Goal: Task Accomplishment & Management: Manage account settings

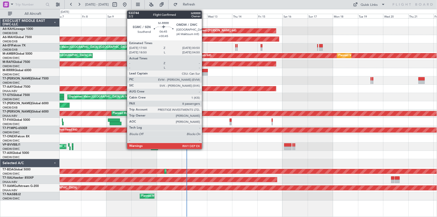
click at [204, 71] on div at bounding box center [204, 71] width 8 height 4
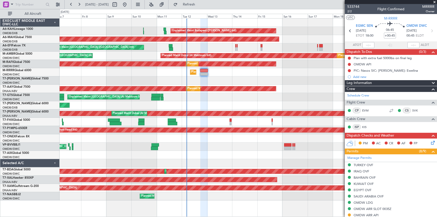
click at [215, 45] on div "Unplanned Maint [GEOGRAPHIC_DATA] ([GEOGRAPHIC_DATA] Intl)" at bounding box center [248, 47] width 377 height 8
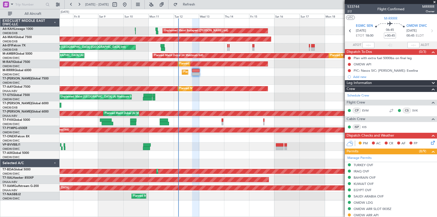
click at [225, 5] on div "[DATE] - [DATE] Refresh Quick Links All Aircraft" at bounding box center [218, 4] width 437 height 9
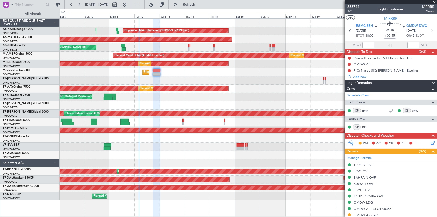
click at [284, 47] on div "Unplanned Maint [GEOGRAPHIC_DATA] ([GEOGRAPHIC_DATA] Intl)" at bounding box center [248, 47] width 377 height 8
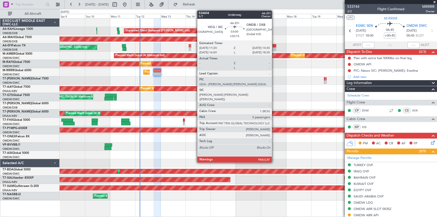
click at [273, 45] on div at bounding box center [274, 46] width 4 height 4
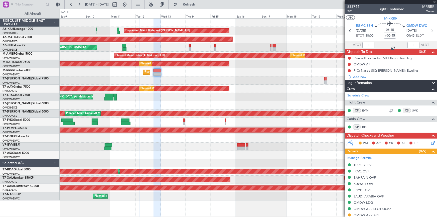
type input "+00:15"
type input "5"
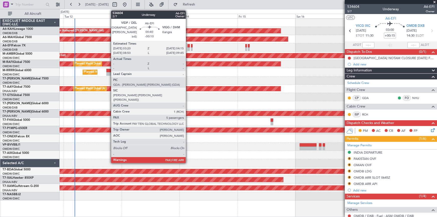
click at [188, 47] on div at bounding box center [188, 46] width 2 height 4
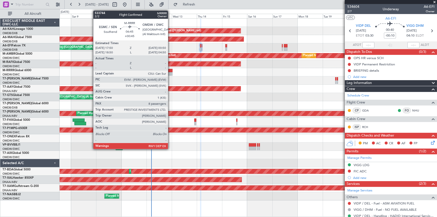
click at [170, 70] on div at bounding box center [169, 71] width 8 height 4
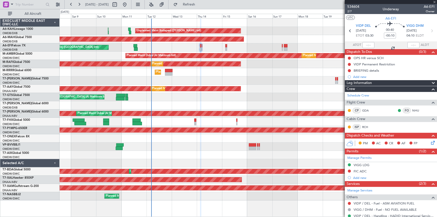
type input "+00:45"
type input "8"
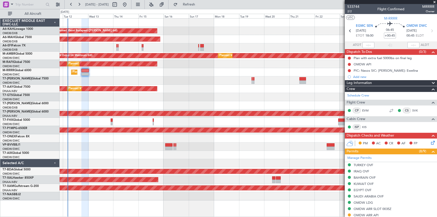
click at [122, 79] on div at bounding box center [248, 80] width 377 height 8
click at [177, 80] on div at bounding box center [248, 80] width 377 height 8
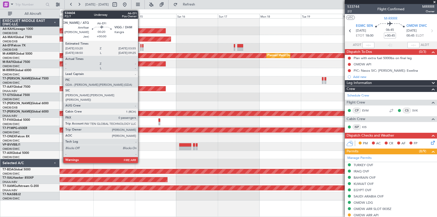
click at [140, 45] on div at bounding box center [140, 46] width 1 height 4
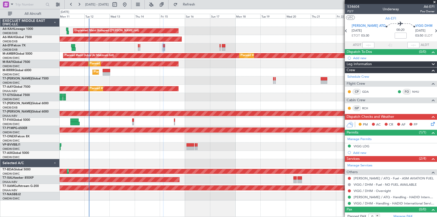
click at [141, 97] on div "Unplanned Maint [GEOGRAPHIC_DATA] (Al Maktoum Intl)" at bounding box center [248, 97] width 377 height 8
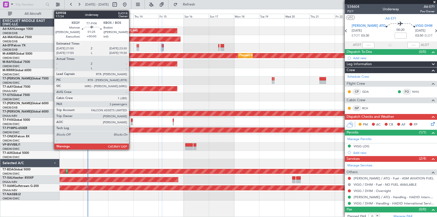
click at [131, 120] on div at bounding box center [132, 120] width 2 height 4
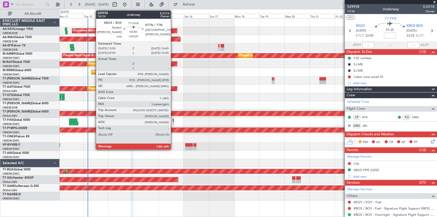
click at [173, 119] on div at bounding box center [173, 120] width 1 height 4
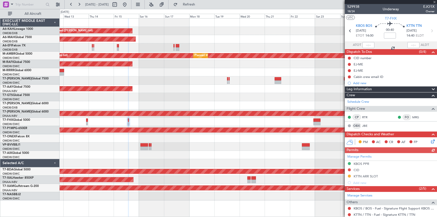
click at [215, 120] on div at bounding box center [248, 122] width 377 height 8
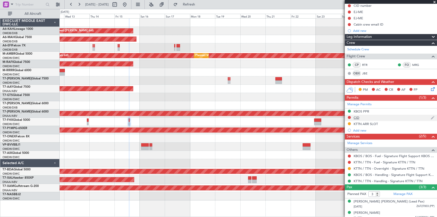
scroll to position [67, 0]
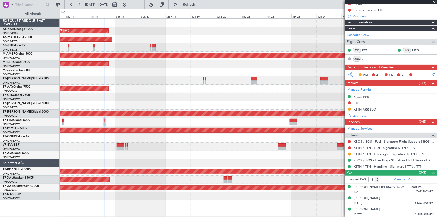
click at [255, 149] on div at bounding box center [248, 146] width 377 height 8
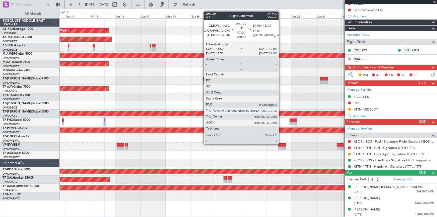
click at [281, 143] on div at bounding box center [282, 145] width 8 height 4
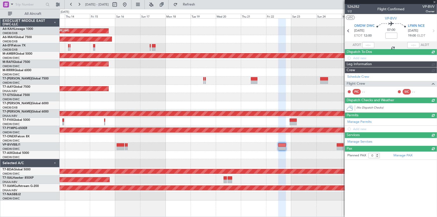
scroll to position [0, 0]
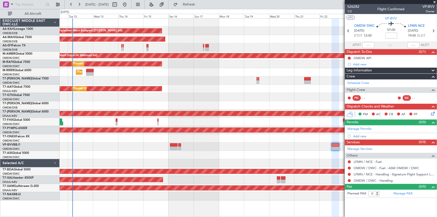
click at [231, 156] on div at bounding box center [248, 155] width 377 height 8
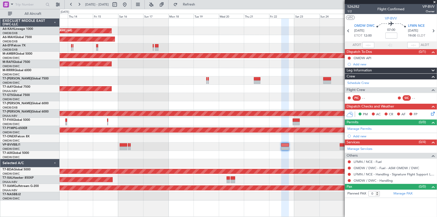
click at [155, 160] on div at bounding box center [248, 163] width 377 height 8
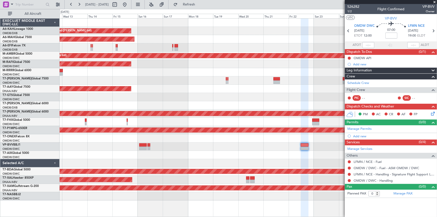
click at [202, 135] on div "Unplanned Maint Budapest ([PERSON_NAME] Intl) Planned Maint [GEOGRAPHIC_DATA] (…" at bounding box center [248, 110] width 377 height 182
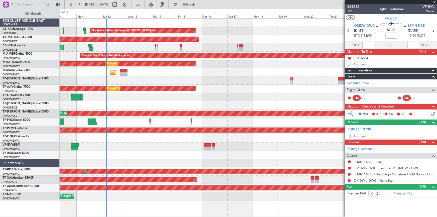
click at [161, 133] on div "Unplanned Maint Budapest ([PERSON_NAME] Intl) Planned Maint [GEOGRAPHIC_DATA] (…" at bounding box center [248, 110] width 377 height 182
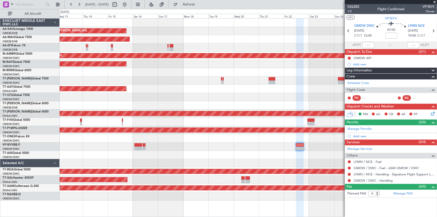
click at [186, 136] on div "Unplanned Maint Budapest ([PERSON_NAME] Intl) Planned Maint [GEOGRAPHIC_DATA] (…" at bounding box center [248, 110] width 377 height 182
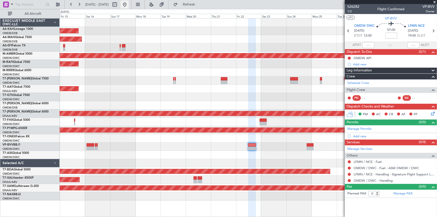
click at [129, 5] on button at bounding box center [125, 5] width 8 height 8
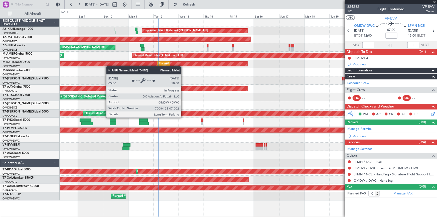
click at [108, 66] on div "Unplanned Maint Budapest ([PERSON_NAME] Intl) Planned Maint [GEOGRAPHIC_DATA] (…" at bounding box center [248, 110] width 377 height 182
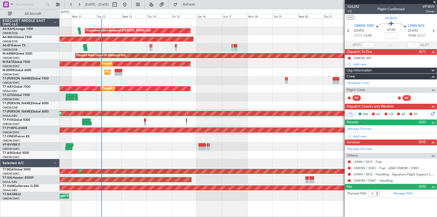
click at [201, 84] on div "Unplanned Maint Budapest ([PERSON_NAME] Intl) Planned Maint [GEOGRAPHIC_DATA] (…" at bounding box center [248, 110] width 377 height 182
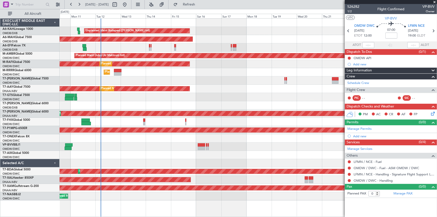
click at [143, 120] on div at bounding box center [248, 122] width 377 height 8
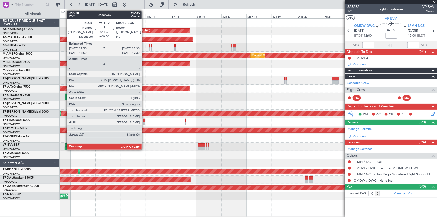
click at [144, 120] on div at bounding box center [144, 120] width 2 height 4
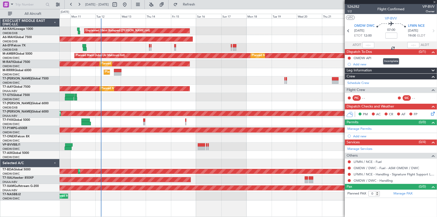
type input "3"
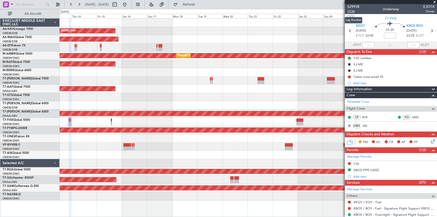
click at [350, 12] on span "17/24" at bounding box center [353, 11] width 12 height 4
